Goal: Task Accomplishment & Management: Use online tool/utility

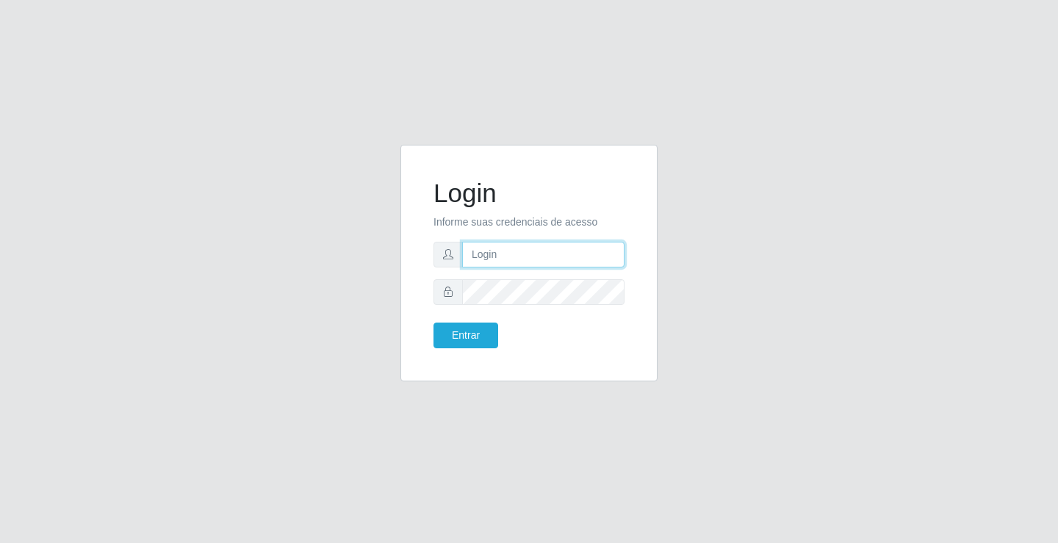
click at [521, 261] on input "text" at bounding box center [543, 255] width 162 height 26
type input "paulo@ideal"
click at [478, 336] on button "Entrar" at bounding box center [465, 335] width 65 height 26
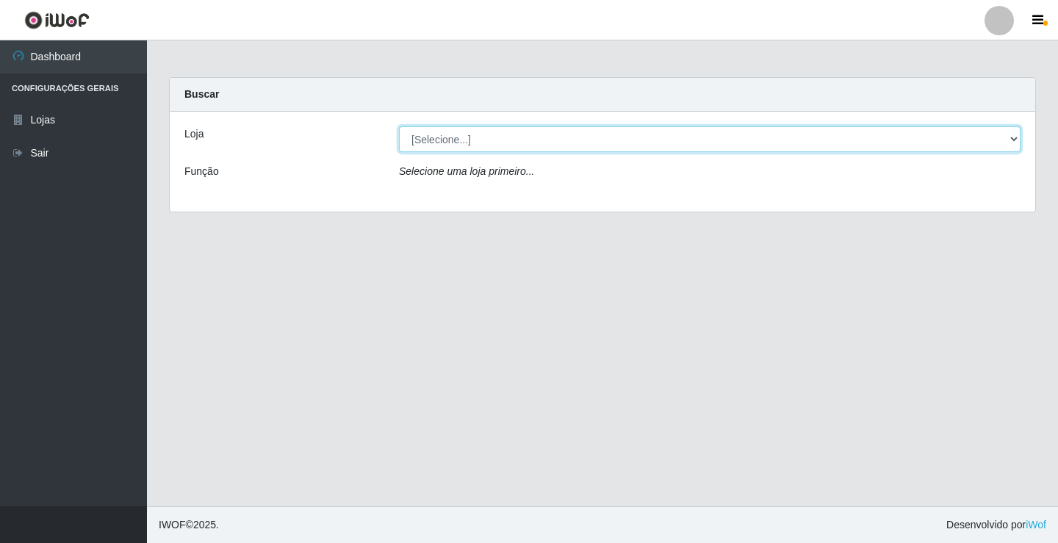
click at [491, 133] on select "[Selecione...] Ideal - Conceição" at bounding box center [709, 139] width 621 height 26
select select "231"
click at [399, 126] on select "[Selecione...] Ideal - Conceição" at bounding box center [709, 139] width 621 height 26
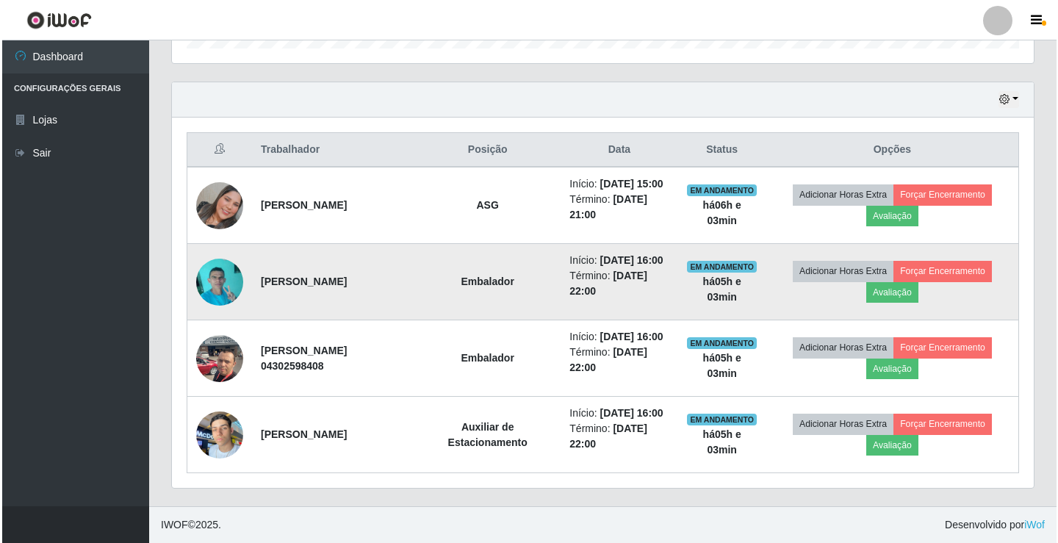
scroll to position [465, 0]
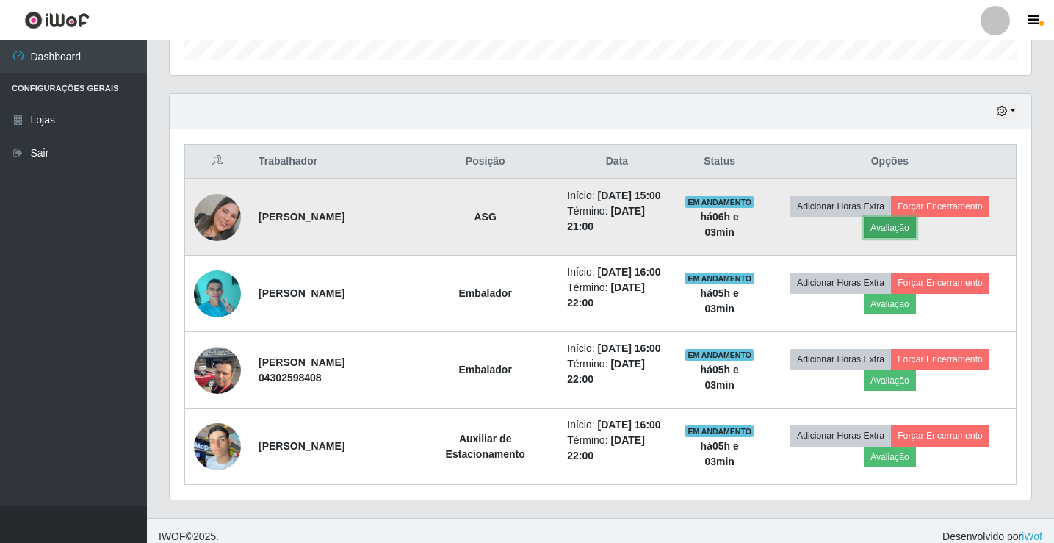
click at [896, 232] on button "Avaliação" at bounding box center [890, 227] width 52 height 21
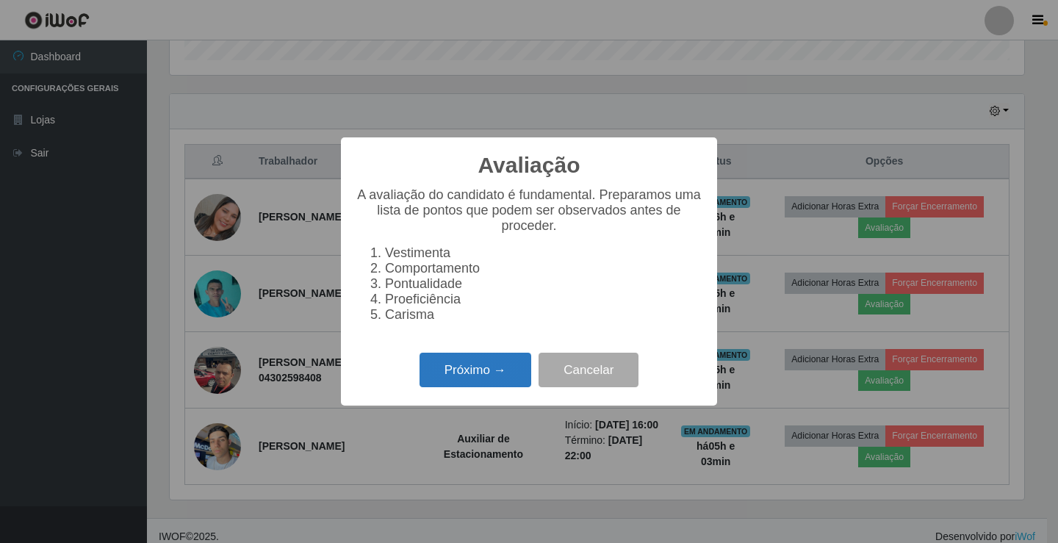
click at [488, 365] on button "Próximo →" at bounding box center [475, 370] width 112 height 35
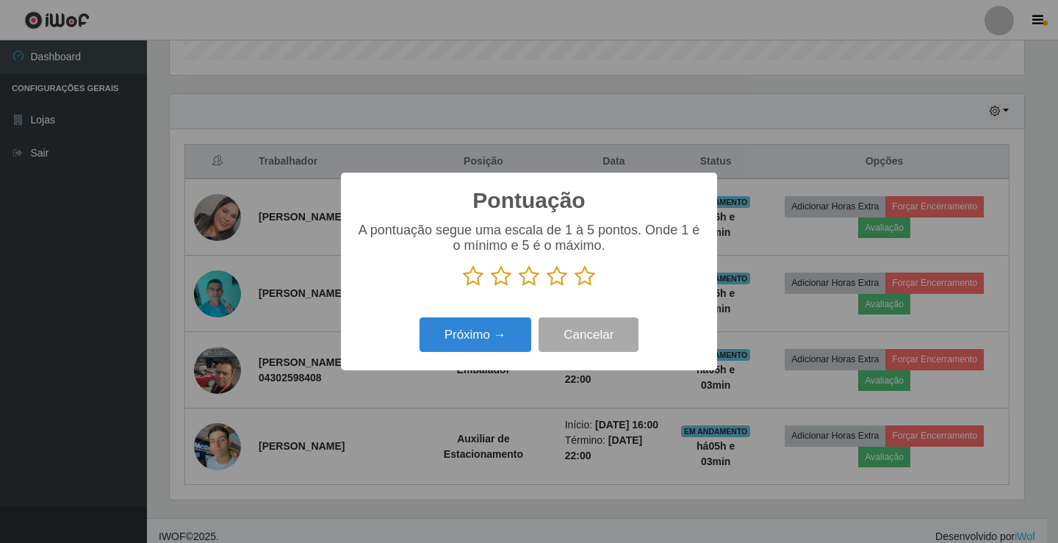
click at [498, 278] on icon at bounding box center [501, 276] width 21 height 22
click at [491, 287] on input "radio" at bounding box center [491, 287] width 0 height 0
click at [496, 332] on button "Próximo →" at bounding box center [475, 334] width 112 height 35
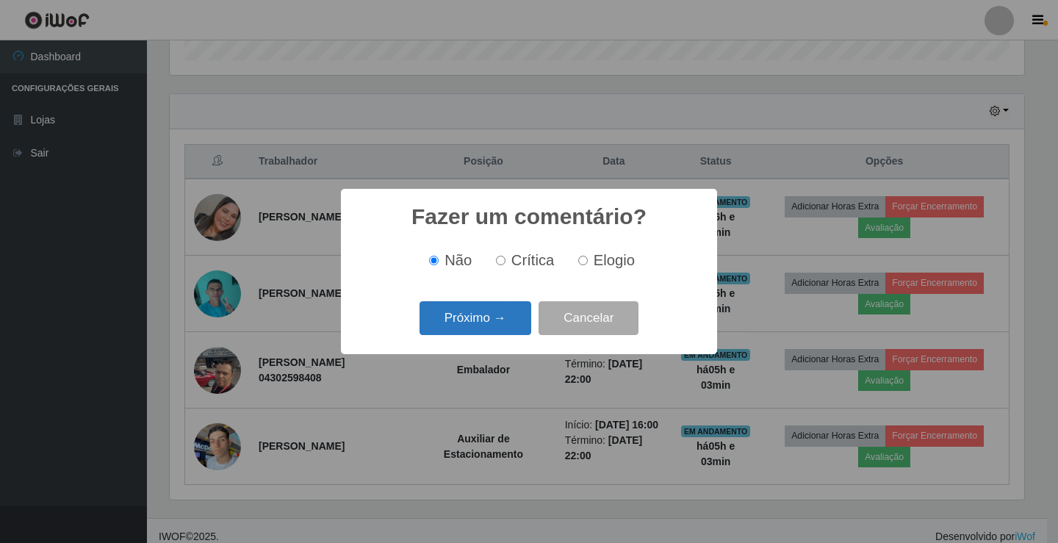
click at [496, 319] on button "Próximo →" at bounding box center [475, 318] width 112 height 35
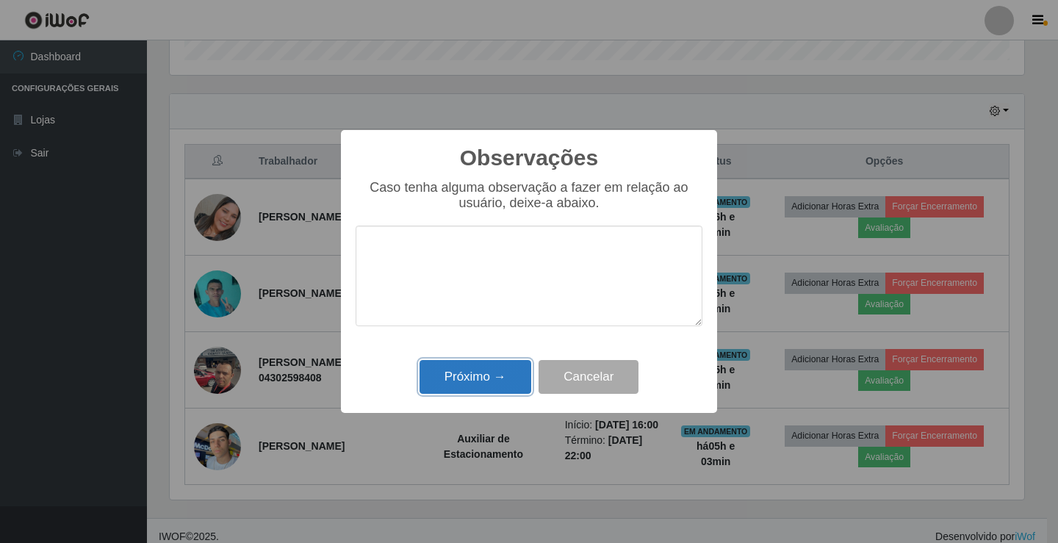
click at [492, 379] on button "Próximo →" at bounding box center [475, 377] width 112 height 35
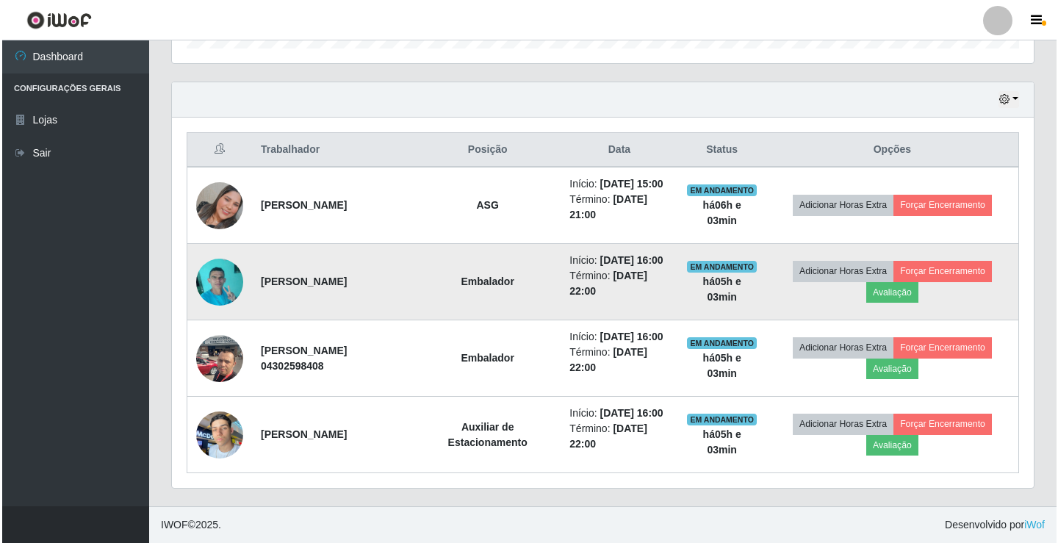
scroll to position [538, 0]
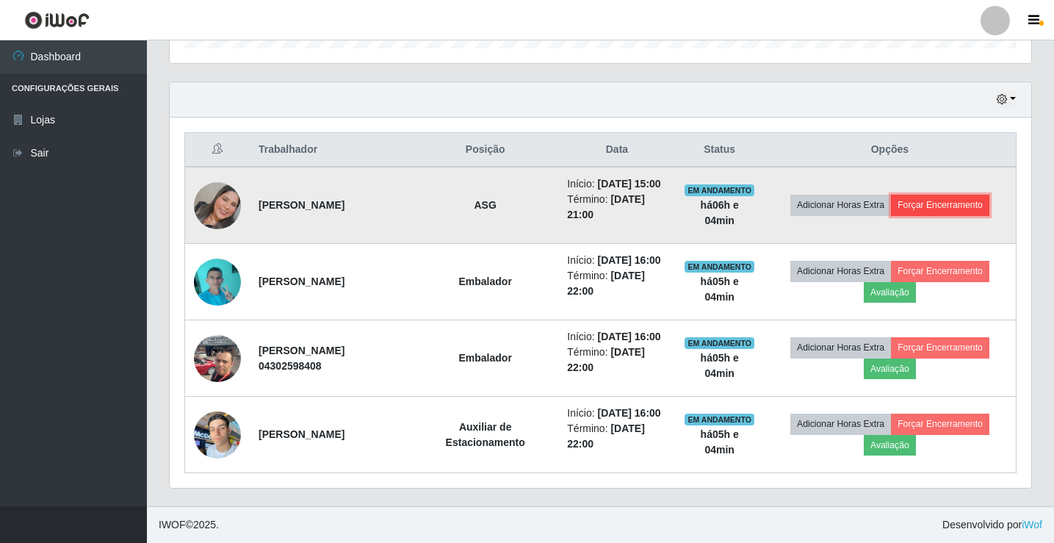
click at [951, 195] on button "Forçar Encerramento" at bounding box center [940, 205] width 98 height 21
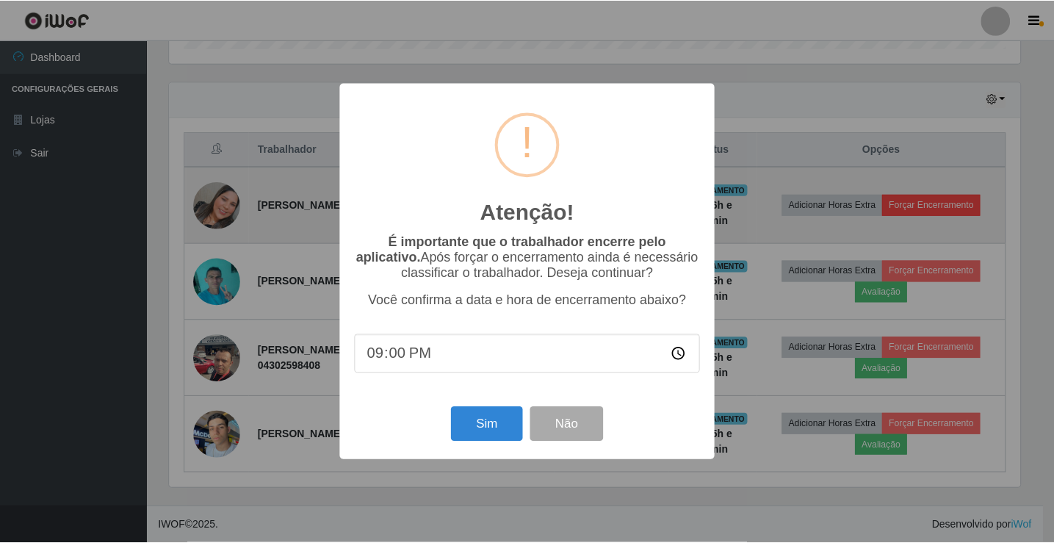
scroll to position [305, 854]
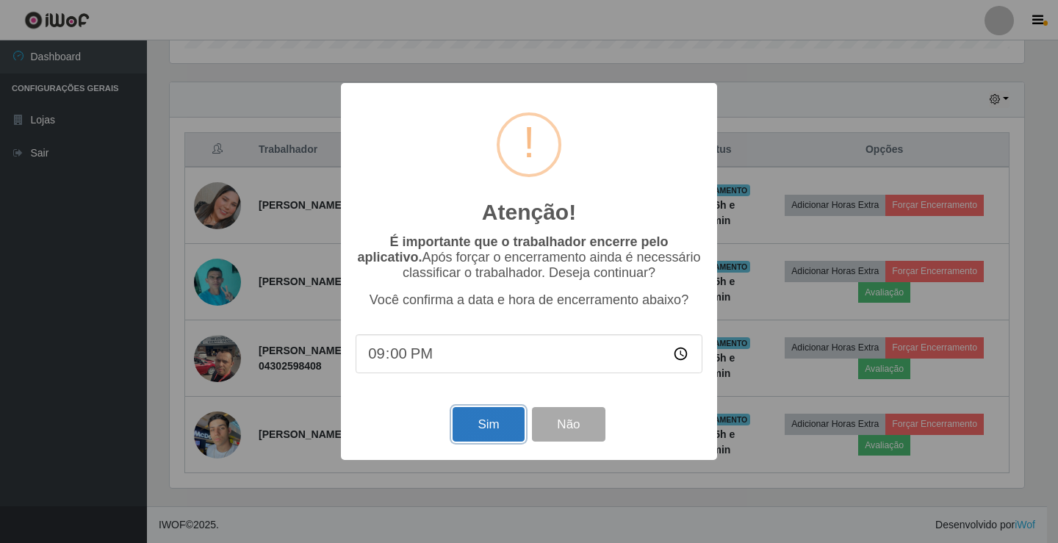
click at [488, 427] on button "Sim" at bounding box center [487, 424] width 71 height 35
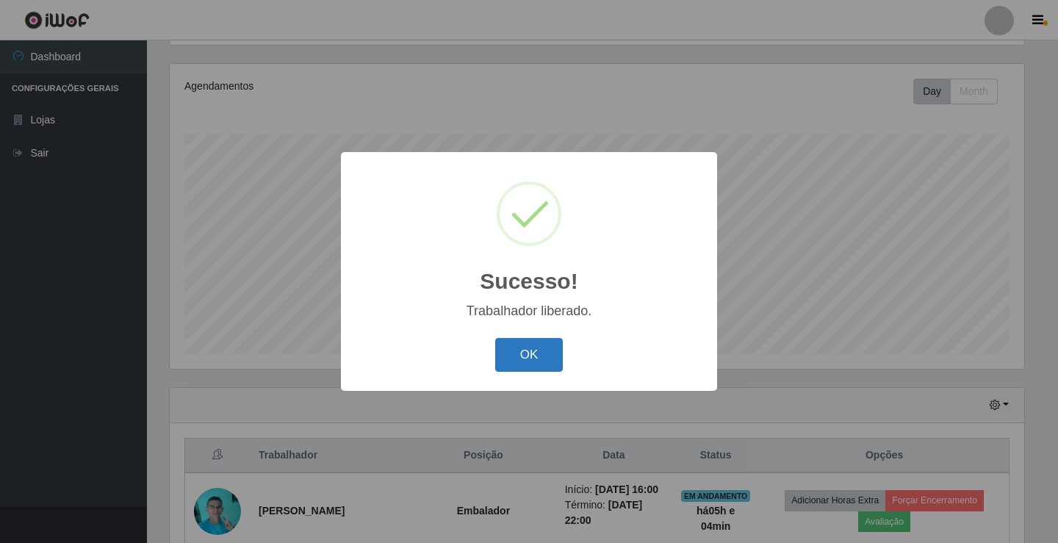
click at [530, 358] on button "OK" at bounding box center [529, 355] width 68 height 35
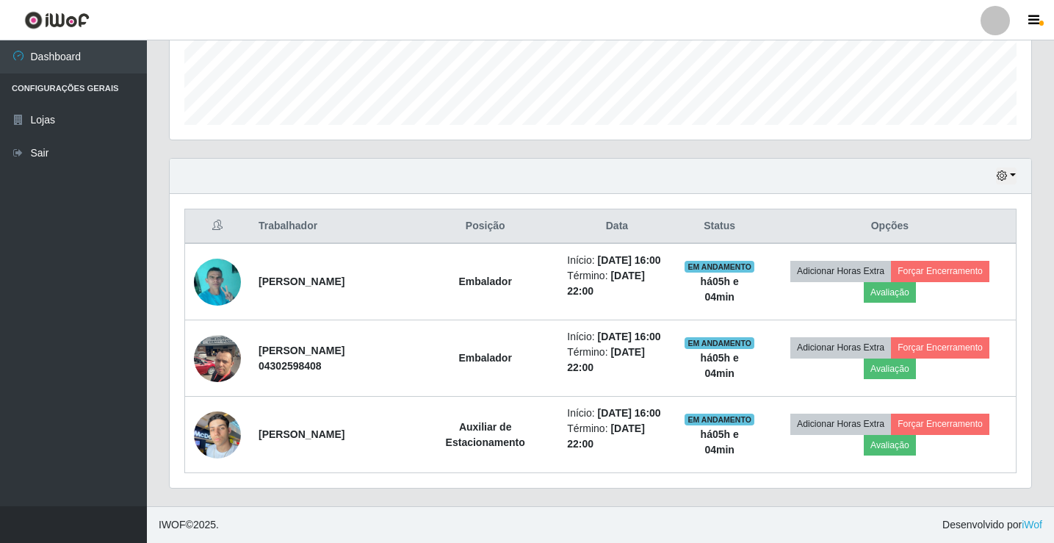
scroll to position [447, 0]
click at [41, 150] on link "Sair" at bounding box center [73, 153] width 147 height 33
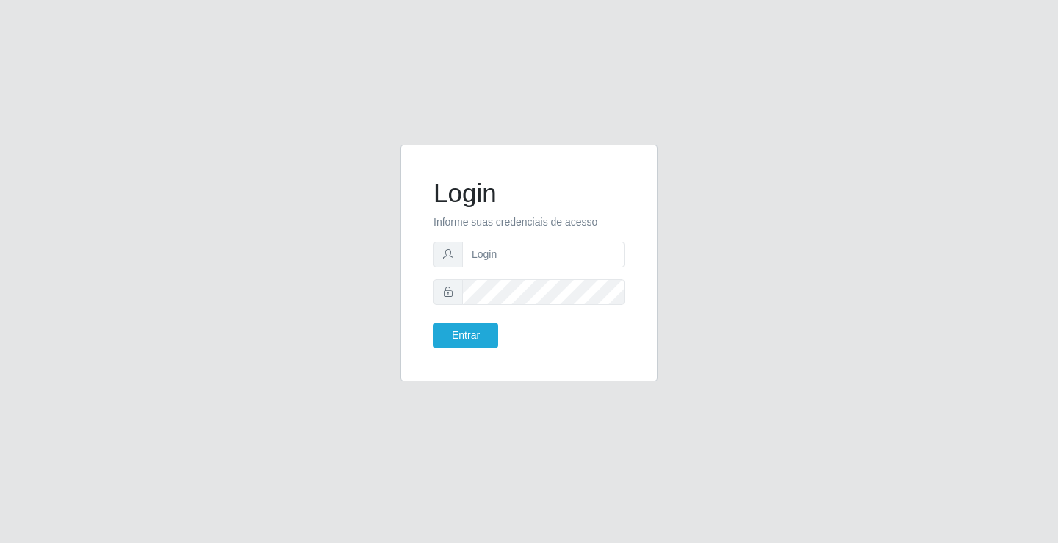
click at [170, 118] on div "Login Informe suas credenciais de acesso Entrar" at bounding box center [529, 271] width 1058 height 543
